Goal: Navigation & Orientation: Go to known website

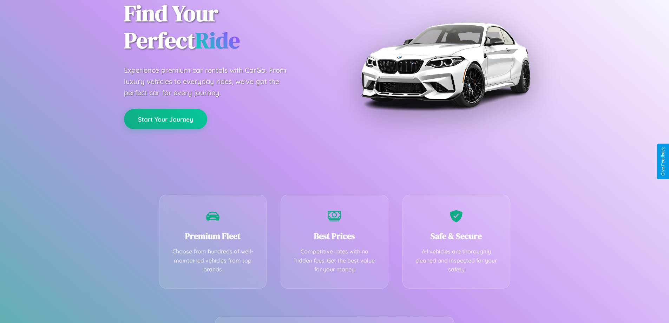
scroll to position [138, 0]
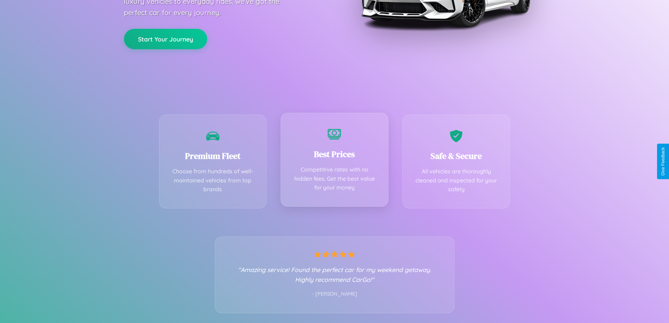
click at [334, 161] on div "Best Prices Competitive rates with no hidden fees. Get the best value for your …" at bounding box center [334, 160] width 108 height 94
click at [165, 39] on button "Start Your Journey" at bounding box center [165, 38] width 83 height 20
click at [165, 38] on button "Start Your Journey" at bounding box center [165, 38] width 83 height 20
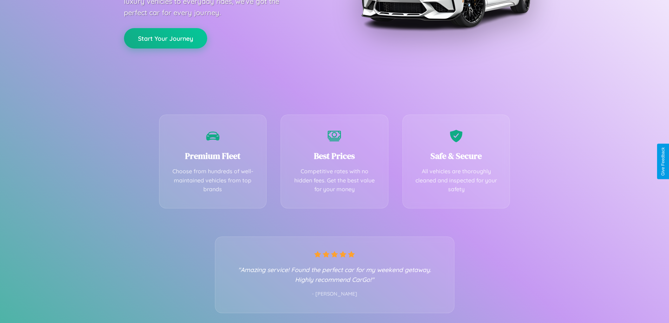
click at [165, 38] on button "Start Your Journey" at bounding box center [165, 38] width 83 height 20
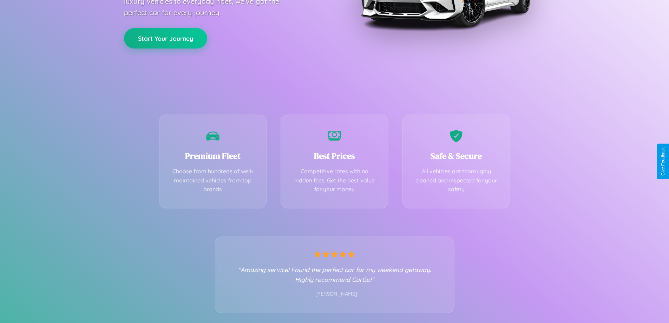
click at [165, 38] on button "Start Your Journey" at bounding box center [165, 38] width 83 height 20
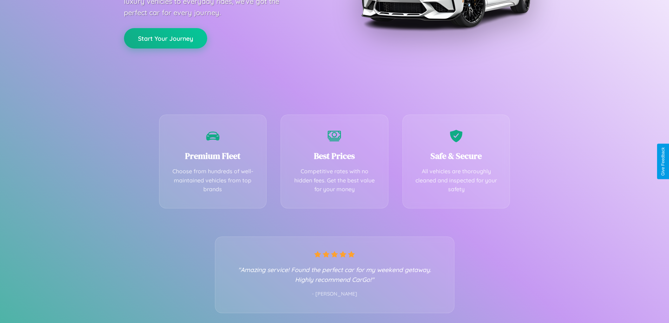
click at [165, 38] on button "Start Your Journey" at bounding box center [165, 38] width 83 height 20
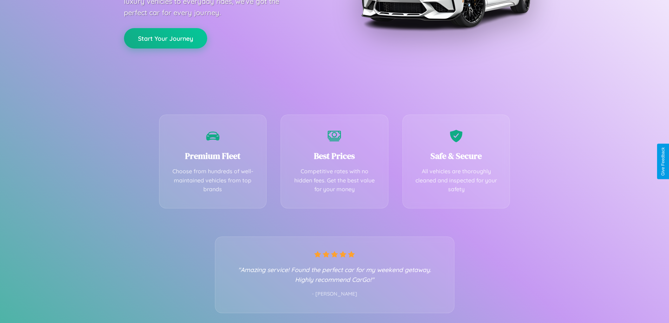
click at [165, 38] on button "Start Your Journey" at bounding box center [165, 38] width 83 height 20
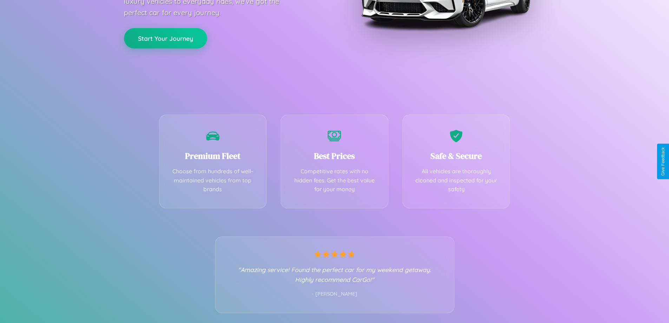
click at [165, 38] on button "Start Your Journey" at bounding box center [165, 38] width 83 height 20
